Goal: Communication & Community: Answer question/provide support

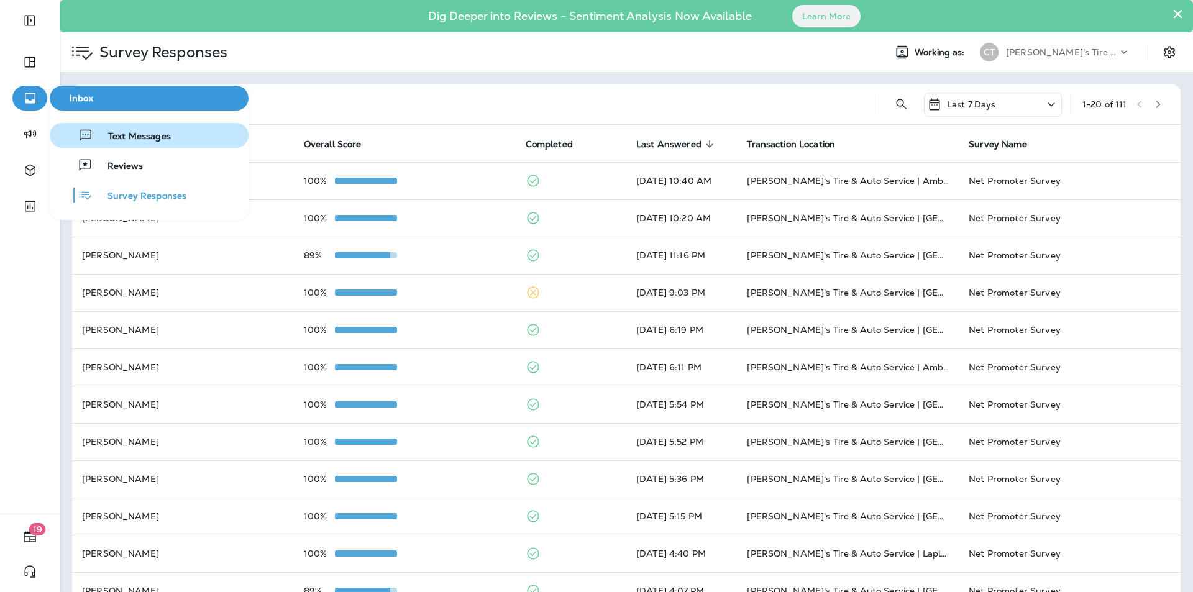
click at [137, 136] on span "Text Messages" at bounding box center [132, 137] width 78 height 12
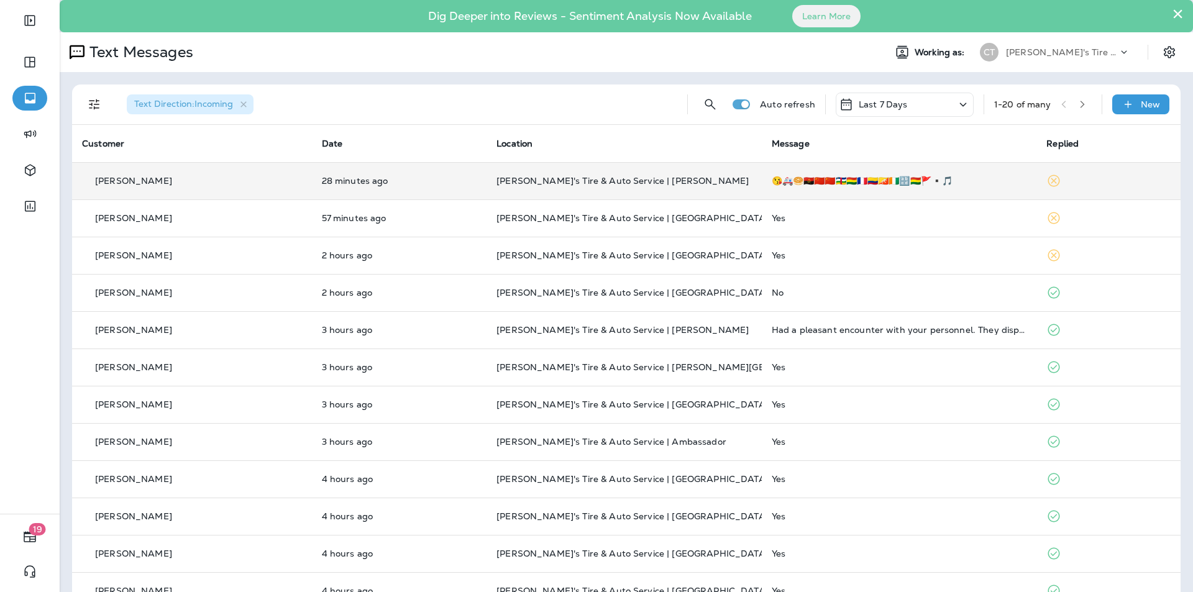
click at [684, 173] on td "[PERSON_NAME]'s Tire & Auto Service | [PERSON_NAME]" at bounding box center [624, 180] width 275 height 37
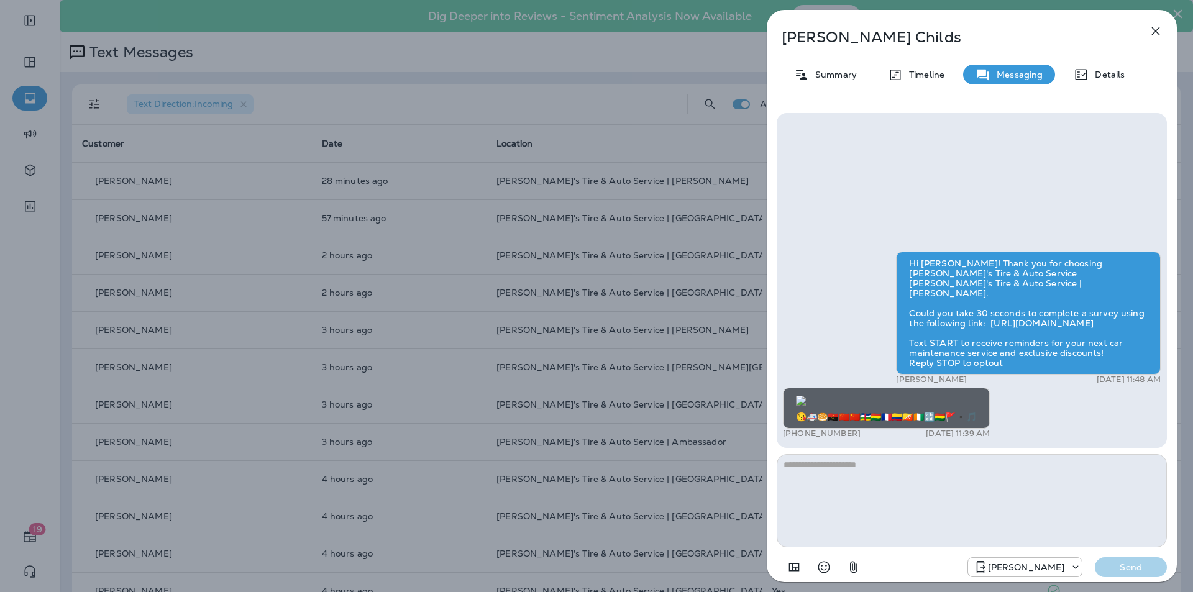
scroll to position [-71, 0]
click at [1160, 27] on icon "button" at bounding box center [1156, 31] width 8 height 8
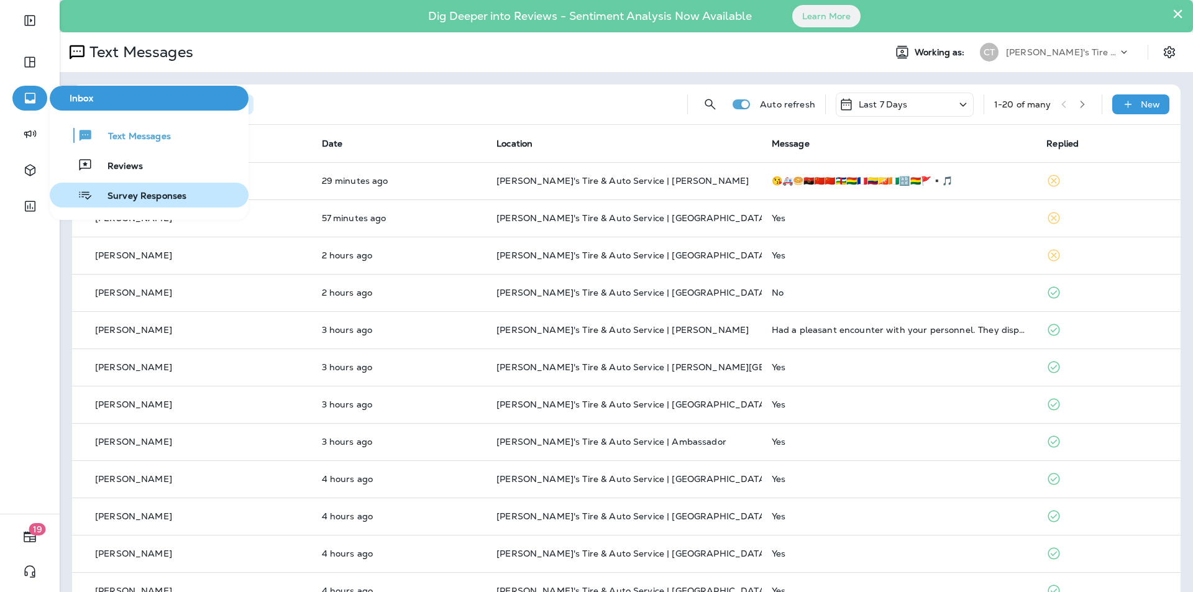
click at [121, 194] on span "Survey Responses" at bounding box center [140, 197] width 94 height 12
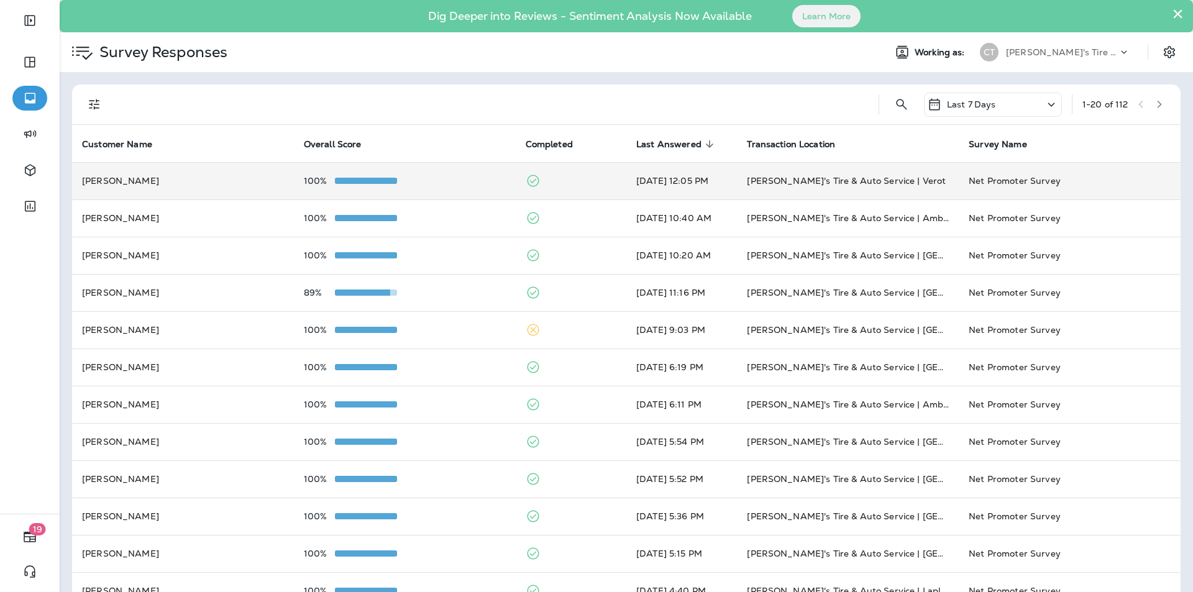
click at [430, 170] on td "100%" at bounding box center [405, 180] width 222 height 37
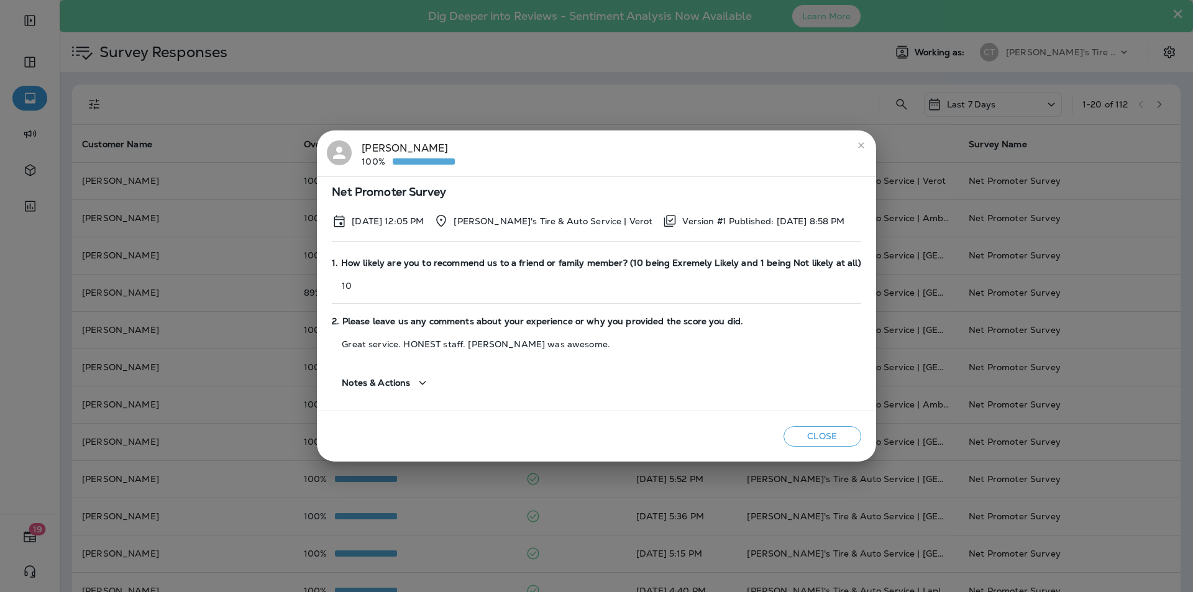
click at [857, 144] on icon "close" at bounding box center [861, 145] width 10 height 10
